Goal: Task Accomplishment & Management: Use online tool/utility

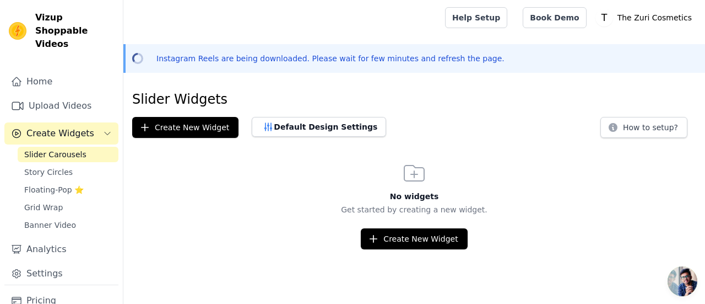
click at [275, 236] on div "Create New Widget" at bounding box center [414, 238] width 582 height 21
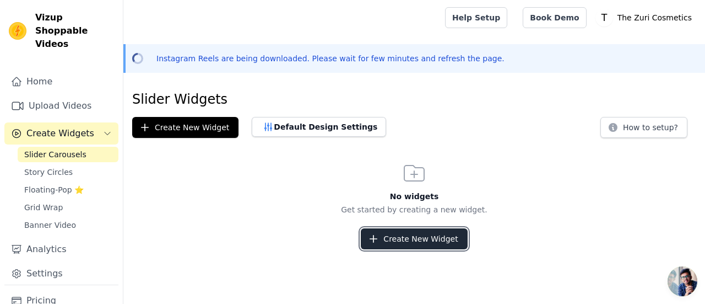
click at [410, 241] on button "Create New Widget" at bounding box center [414, 238] width 106 height 21
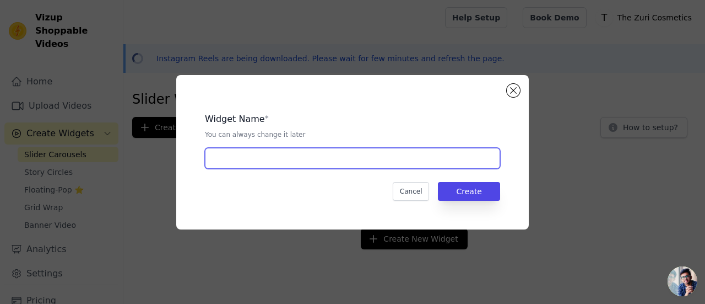
click at [319, 160] on input "text" at bounding box center [352, 158] width 295 height 21
type input "The Zuri"
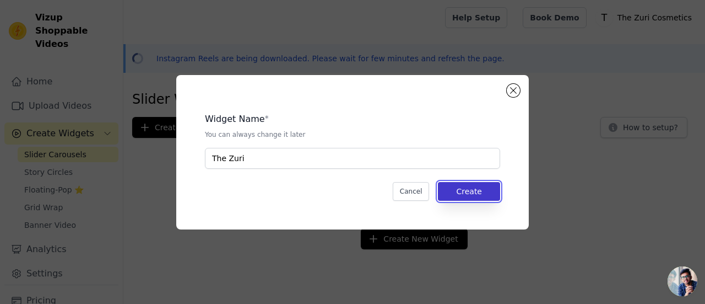
click at [468, 187] on button "Create" at bounding box center [469, 191] width 62 height 19
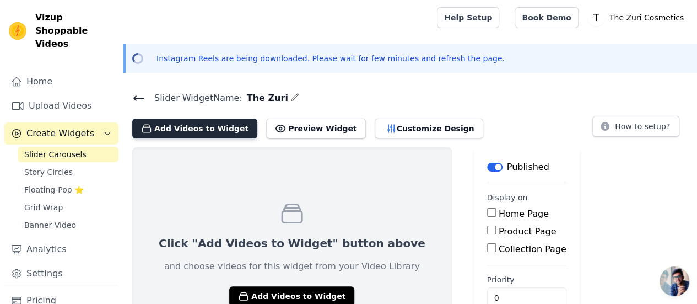
scroll to position [54, 0]
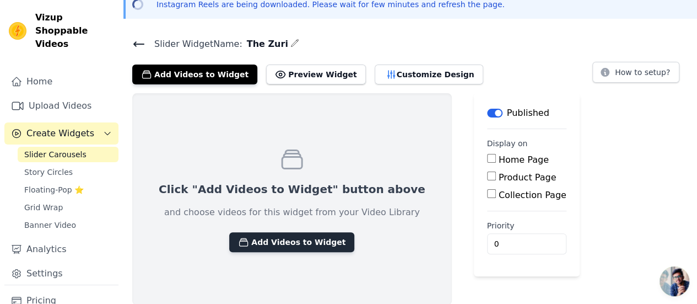
click at [287, 245] on button "Add Videos to Widget" at bounding box center [291, 242] width 125 height 20
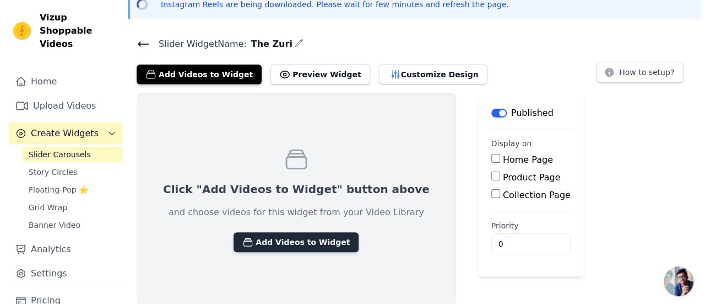
scroll to position [0, 0]
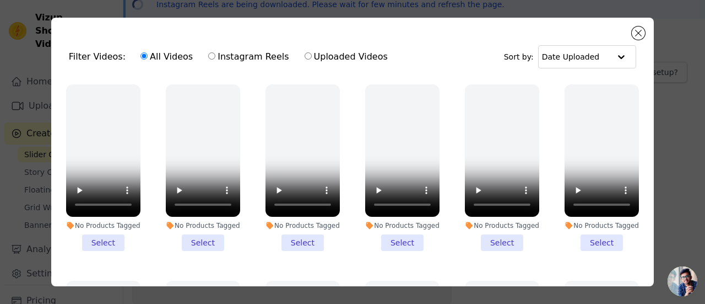
click at [213, 57] on label "Instagram Reels" at bounding box center [249, 57] width 82 height 14
click at [213, 57] on input "Instagram Reels" at bounding box center [211, 55] width 7 height 7
radio input "true"
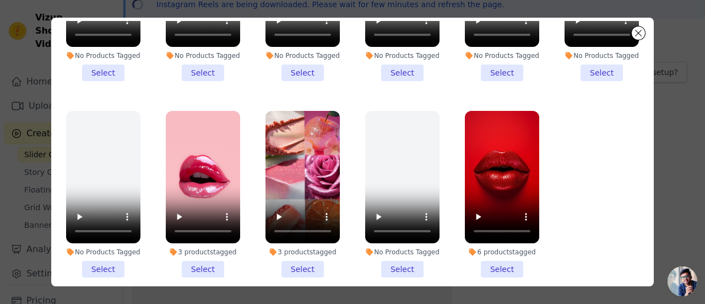
scroll to position [95, 0]
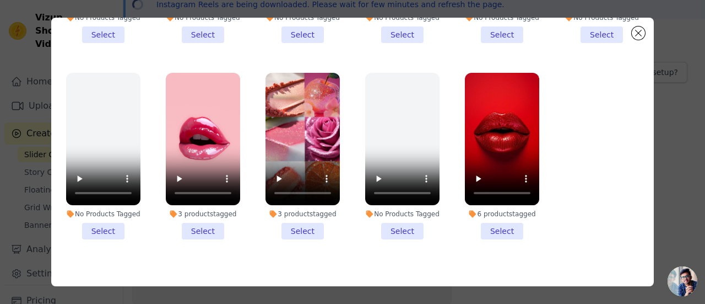
click at [194, 213] on li "3 products tagged Select" at bounding box center [203, 156] width 74 height 166
click at [0, 0] on input "3 products tagged Select" at bounding box center [0, 0] width 0 height 0
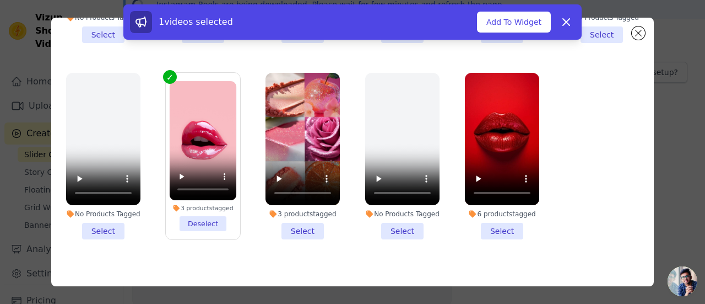
click at [497, 213] on li "6 products tagged Select" at bounding box center [502, 156] width 74 height 166
click at [0, 0] on input "6 products tagged Select" at bounding box center [0, 0] width 0 height 0
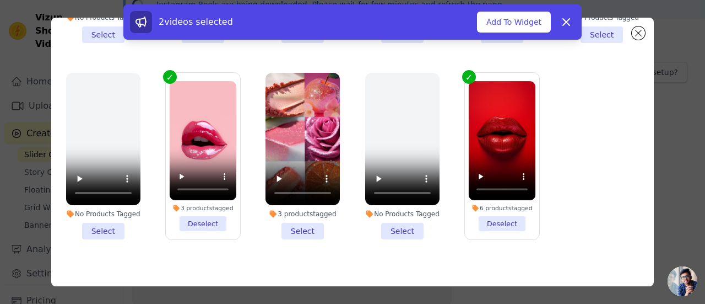
click at [296, 213] on li "3 products tagged Select" at bounding box center [302, 156] width 74 height 166
click at [0, 0] on input "3 products tagged Select" at bounding box center [0, 0] width 0 height 0
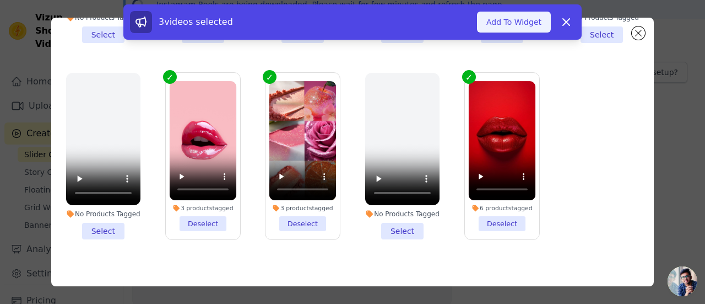
click at [513, 16] on button "Add To Widget" at bounding box center [514, 22] width 74 height 21
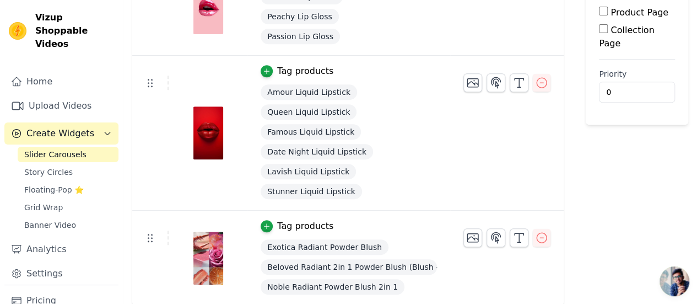
scroll to position [109, 0]
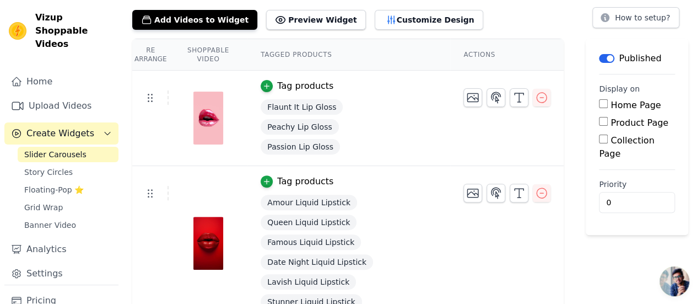
click at [608, 121] on input "Product Page" at bounding box center [603, 121] width 9 height 9
checkbox input "true"
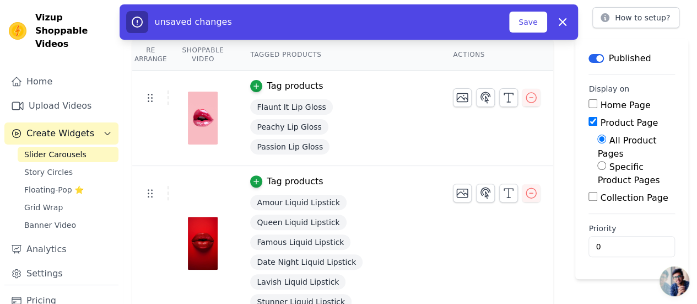
click at [588, 106] on input "Home Page" at bounding box center [592, 103] width 9 height 9
checkbox input "true"
click at [527, 25] on button "Save" at bounding box center [527, 22] width 37 height 21
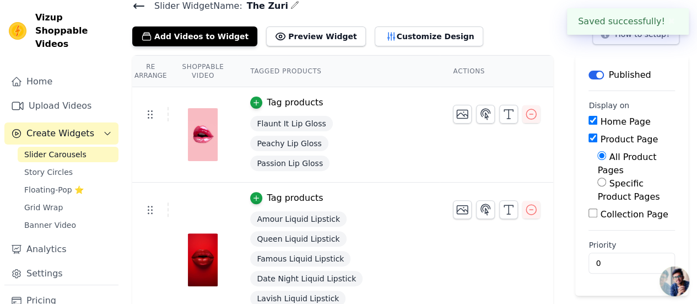
scroll to position [219, 0]
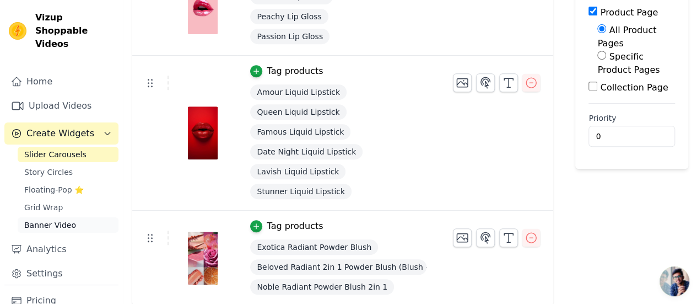
click at [41, 219] on span "Banner Video" at bounding box center [50, 224] width 52 height 11
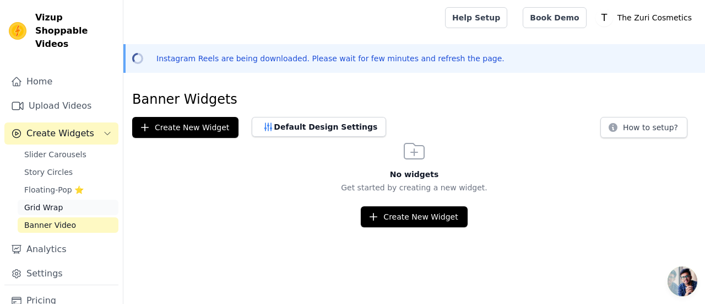
click at [37, 202] on span "Grid Wrap" at bounding box center [43, 207] width 39 height 11
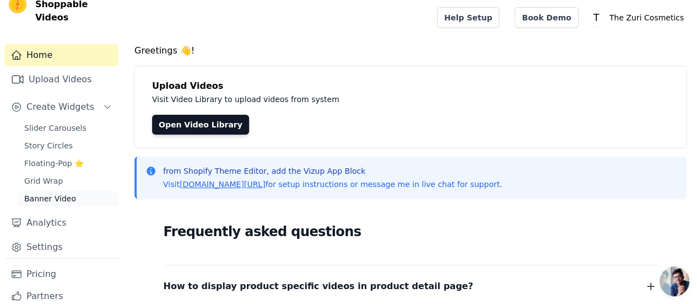
scroll to position [47, 0]
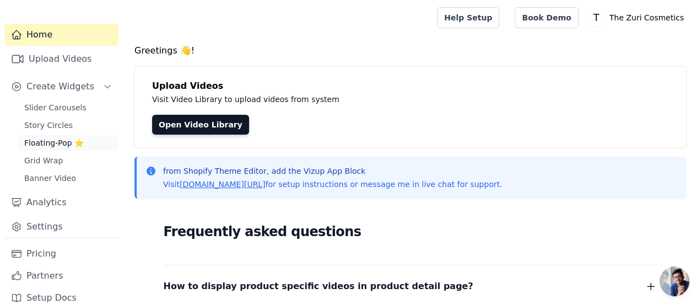
click at [54, 137] on span "Floating-Pop ⭐" at bounding box center [53, 142] width 59 height 11
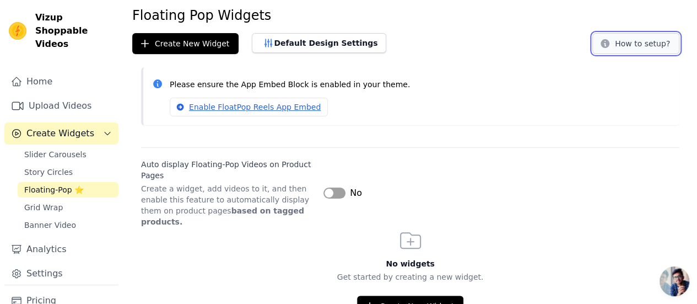
click at [619, 46] on button "How to setup?" at bounding box center [635, 43] width 87 height 21
click at [50, 149] on span "Slider Carousels" at bounding box center [55, 154] width 62 height 11
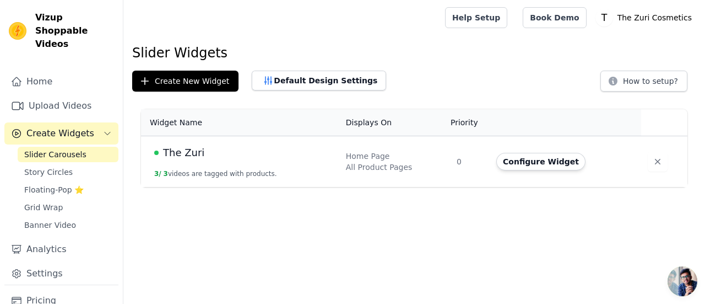
click at [270, 157] on div "The Zuri" at bounding box center [243, 152] width 178 height 15
click at [182, 154] on span "The Zuri" at bounding box center [183, 152] width 41 height 15
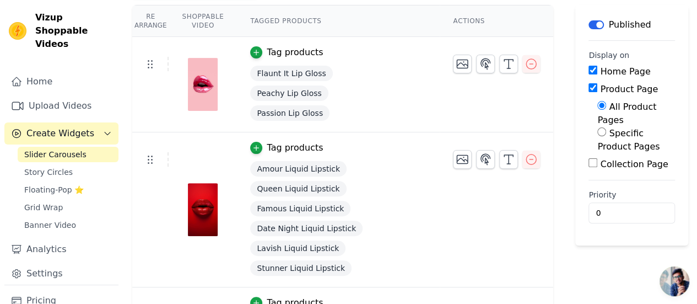
scroll to position [110, 0]
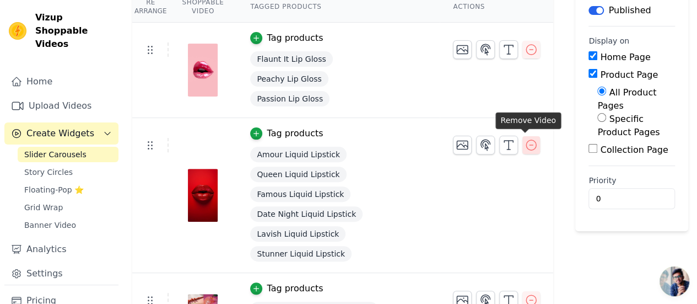
click at [525, 144] on icon "button" at bounding box center [530, 144] width 13 height 13
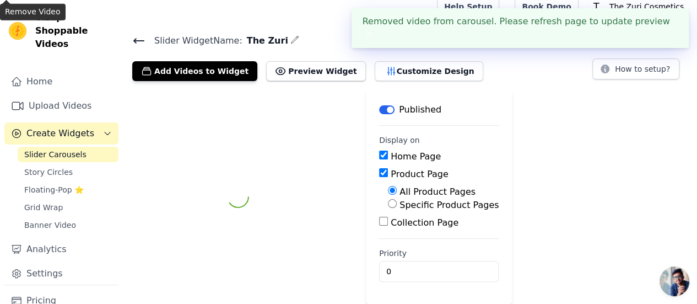
scroll to position [22, 0]
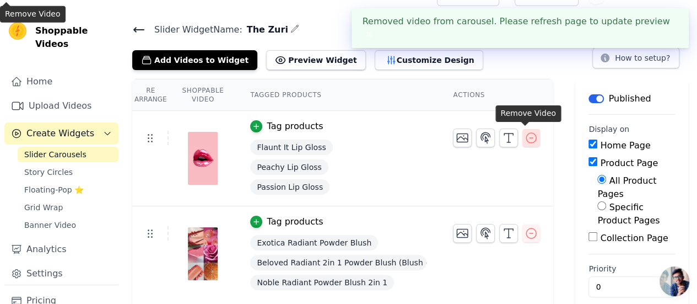
click at [527, 134] on icon "button" at bounding box center [530, 137] width 13 height 13
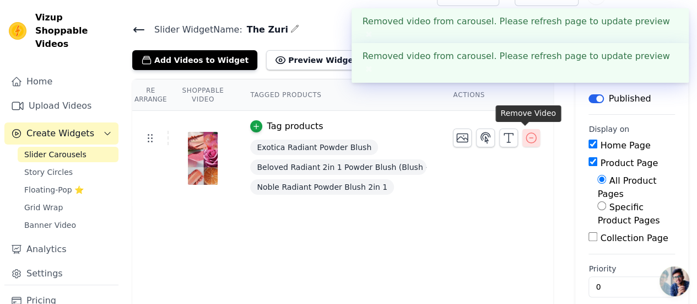
click at [527, 138] on icon "button" at bounding box center [530, 137] width 13 height 13
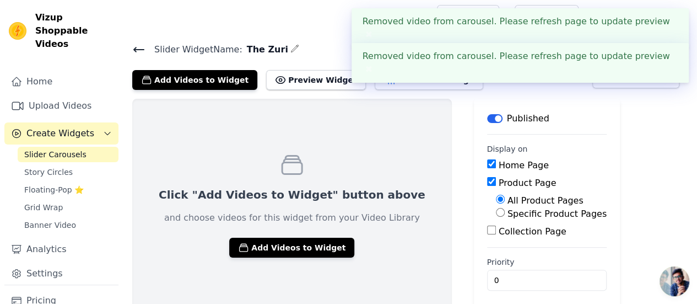
scroll to position [0, 0]
